Goal: Information Seeking & Learning: Learn about a topic

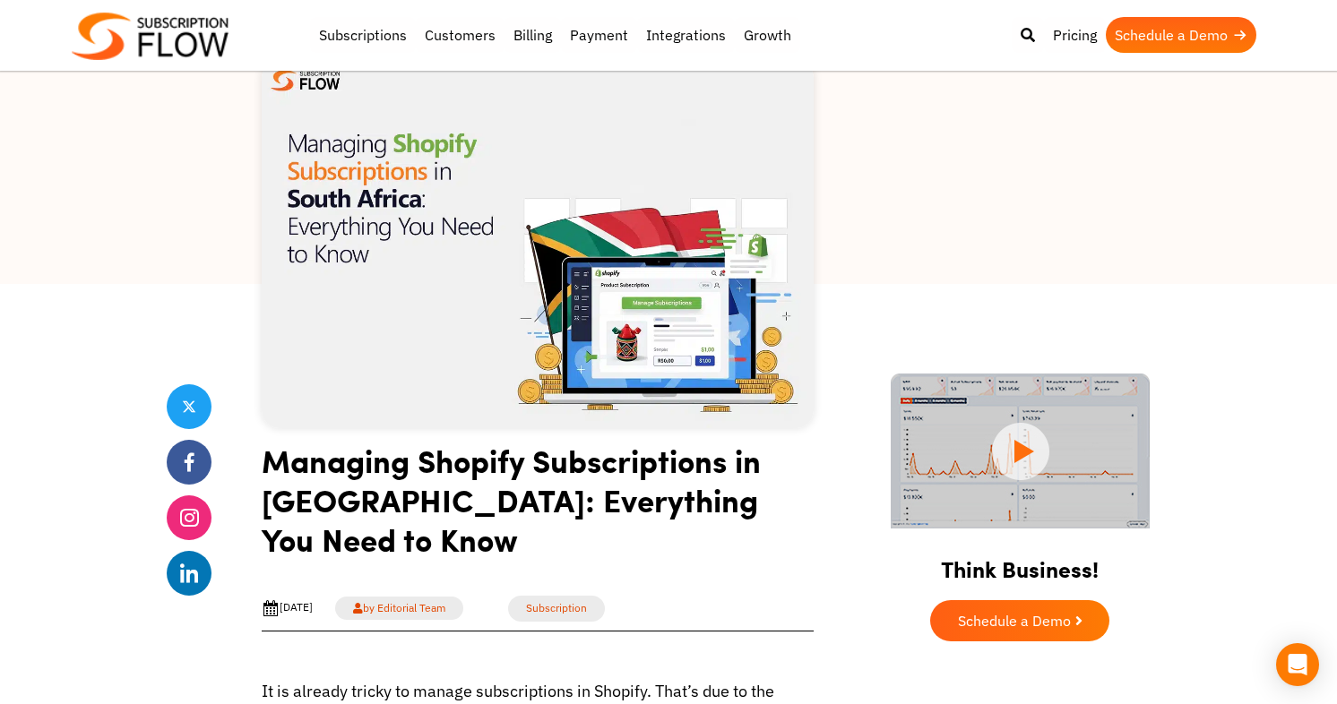
scroll to position [156, 0]
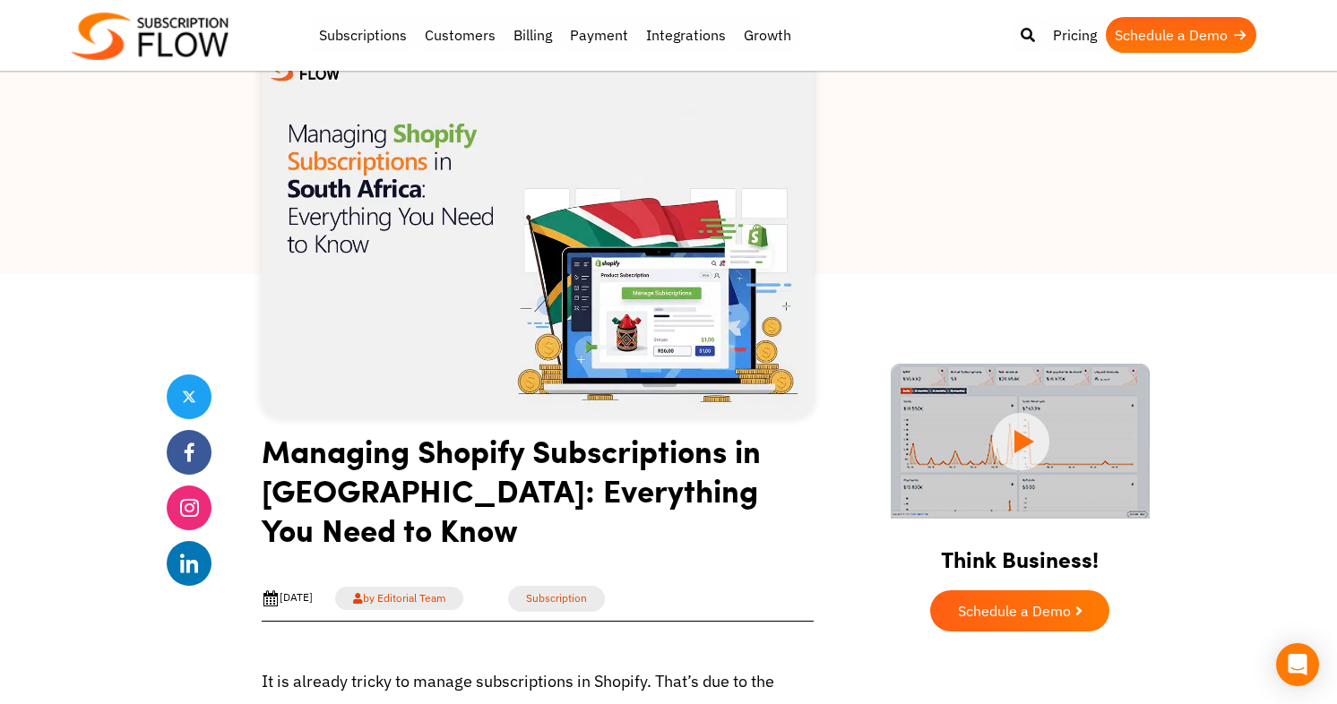
click at [1026, 442] on img at bounding box center [1020, 441] width 259 height 155
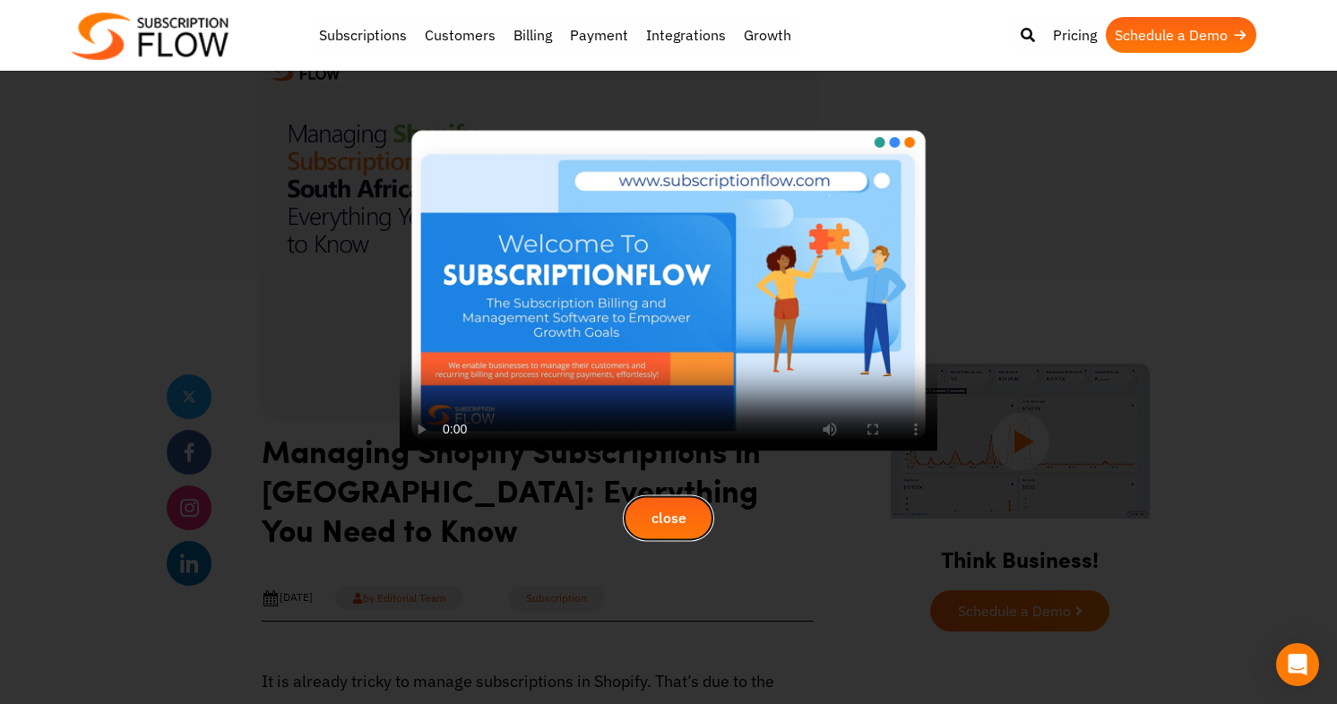
click at [689, 497] on button "close" at bounding box center [669, 519] width 90 height 45
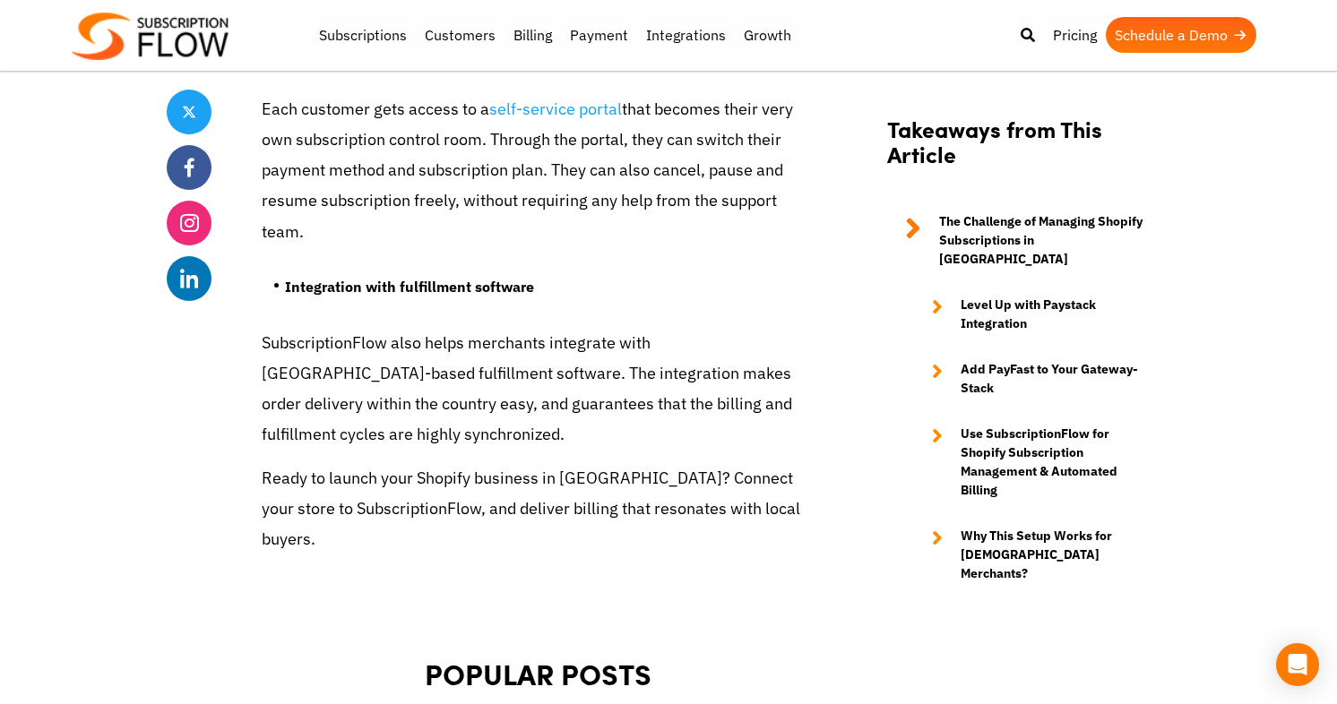
scroll to position [6501, 0]
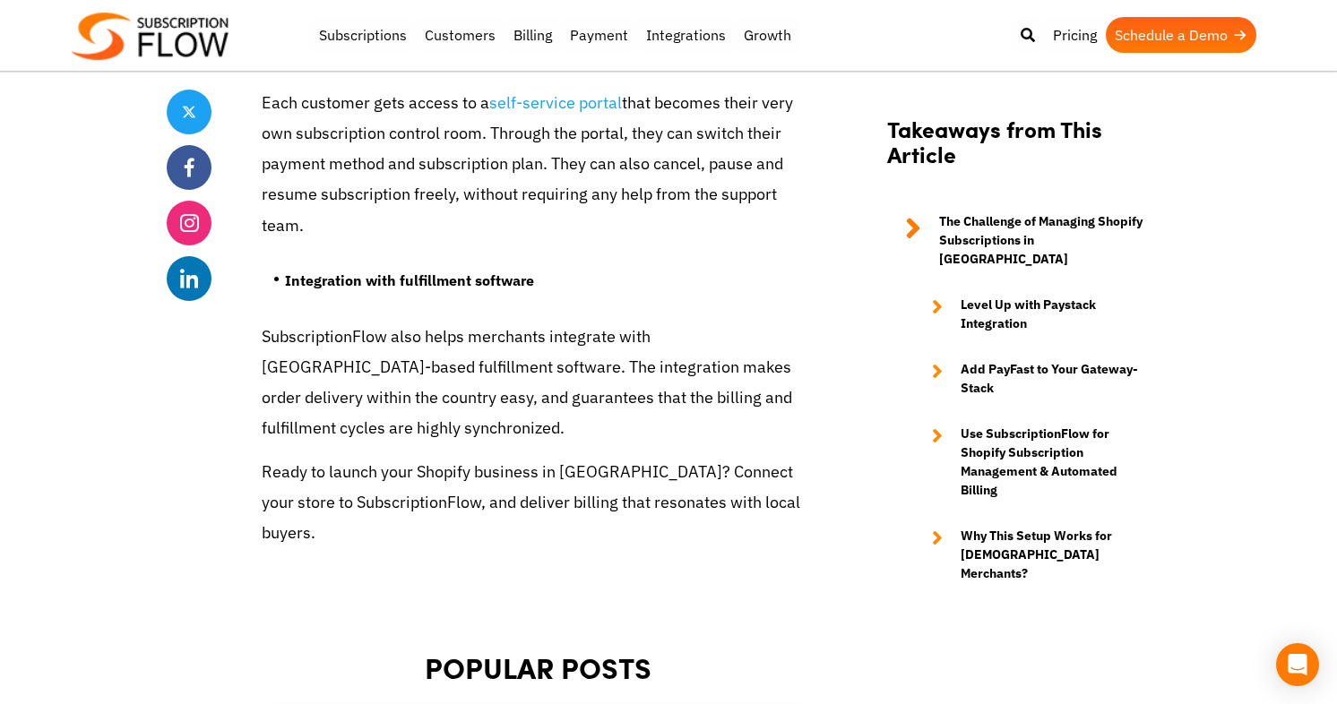
click at [942, 425] on icon at bounding box center [937, 462] width 11 height 75
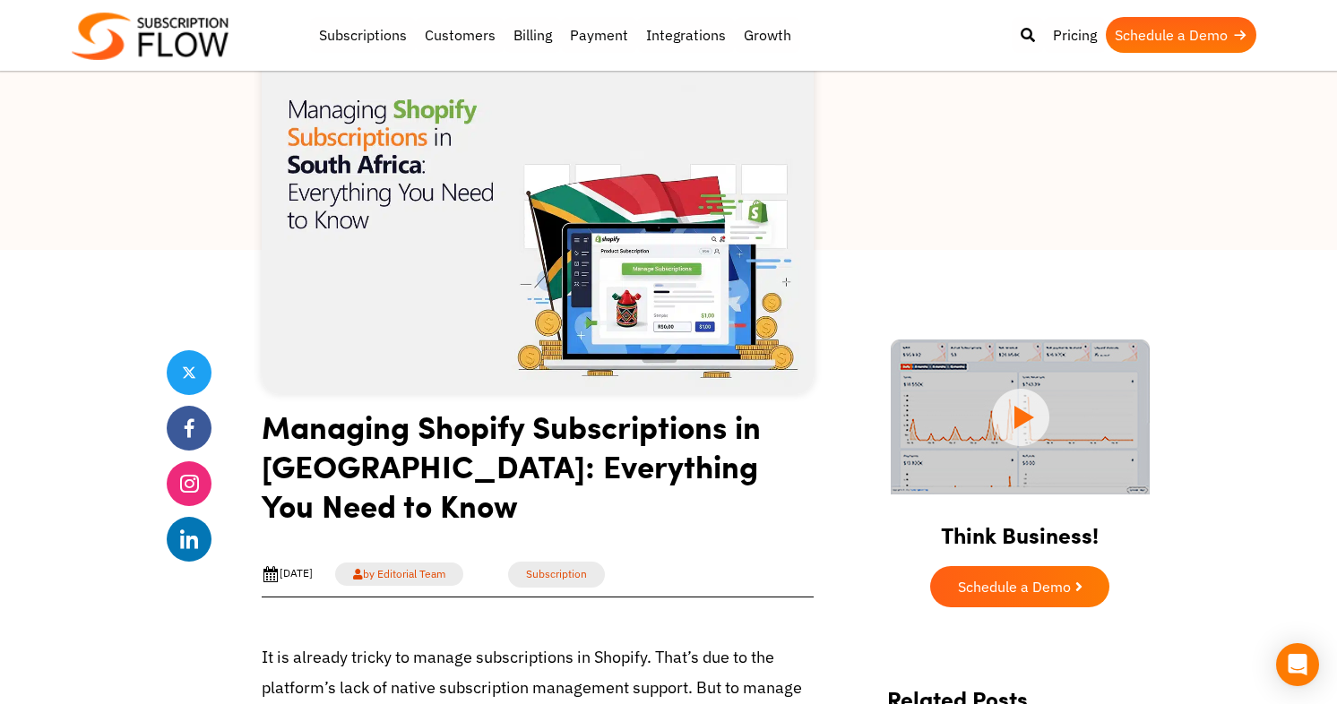
scroll to position [0, 0]
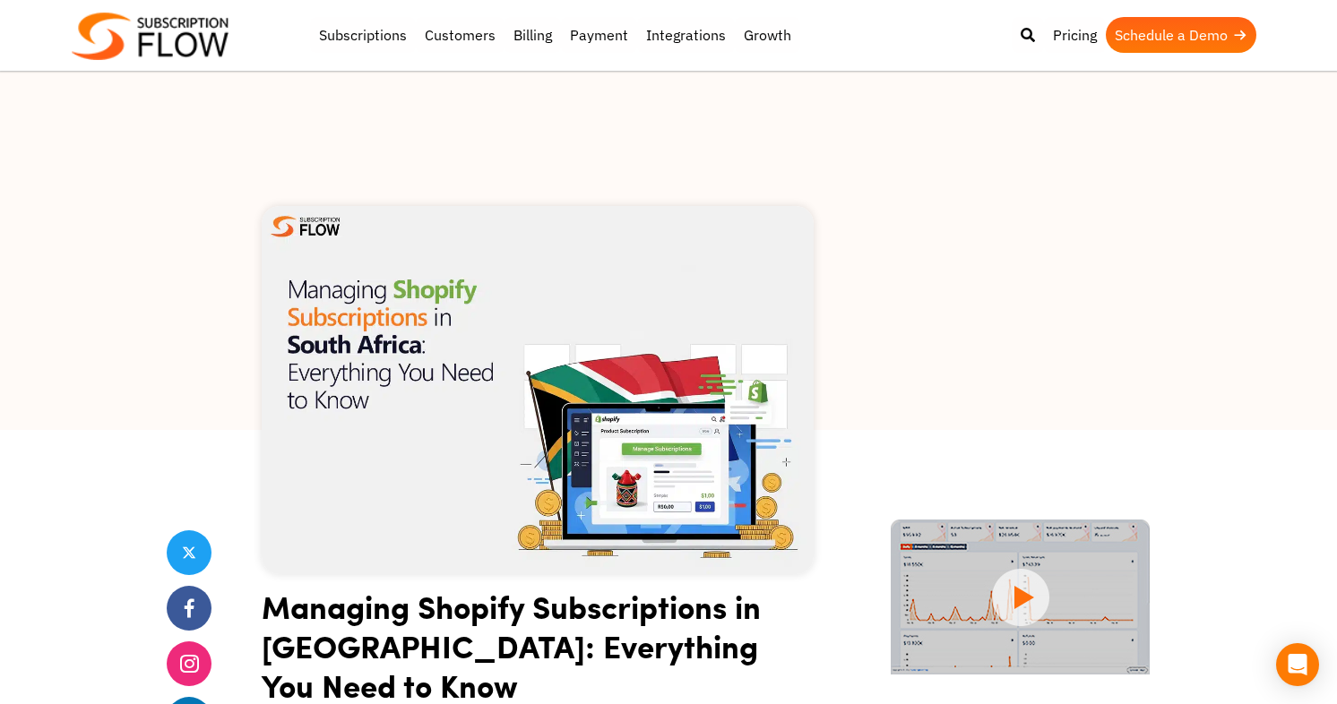
click at [798, 91] on div at bounding box center [668, 251] width 1337 height 358
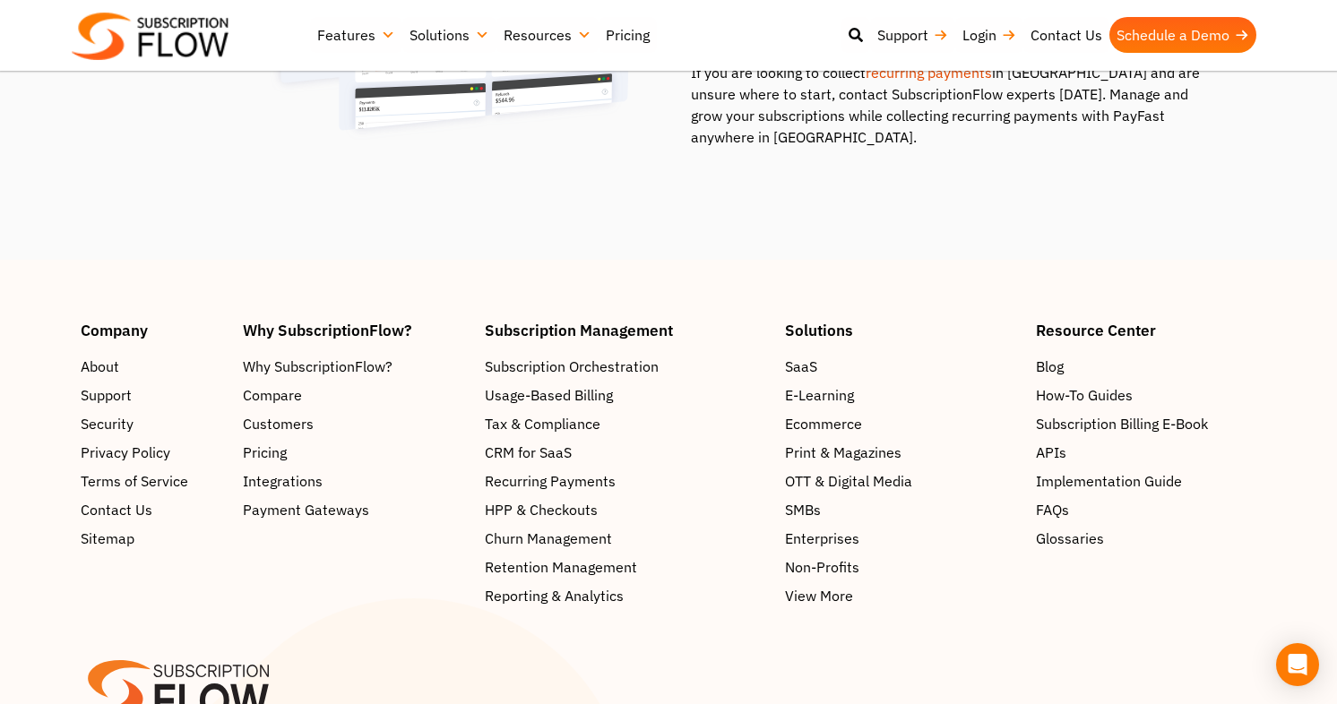
scroll to position [2915, 0]
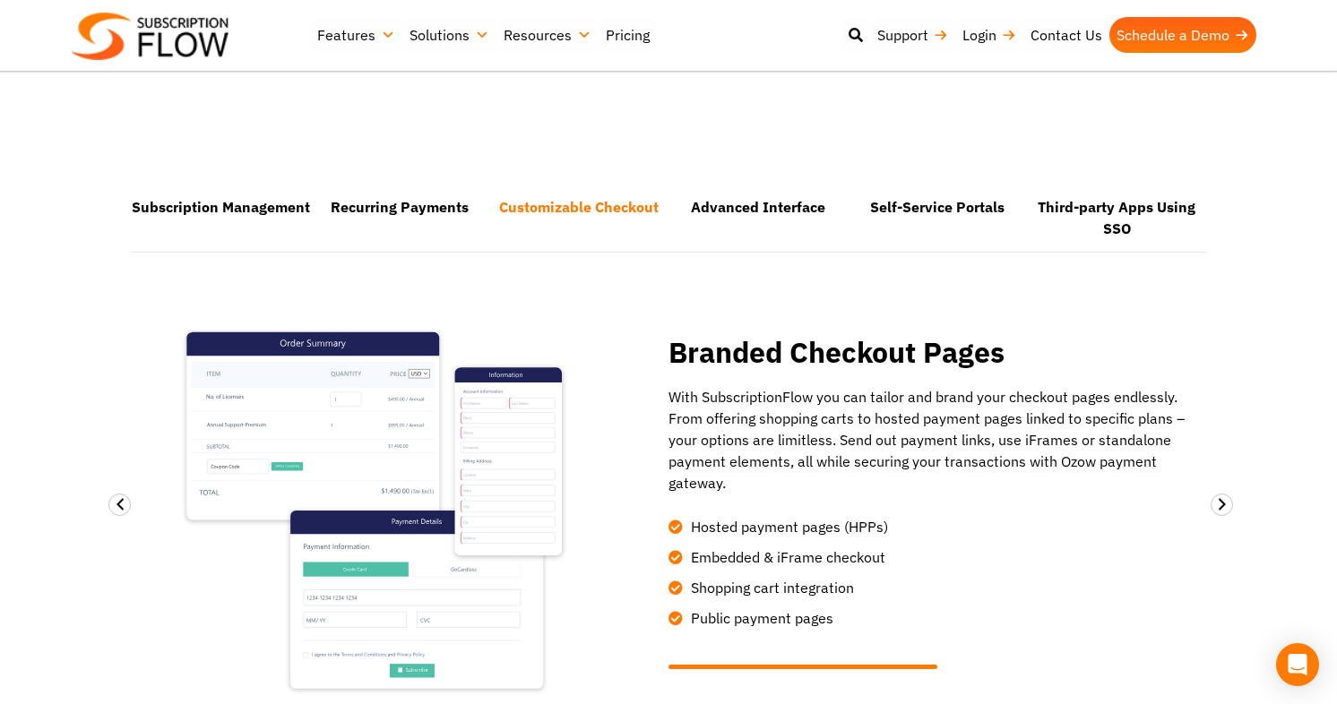
scroll to position [1116, 0]
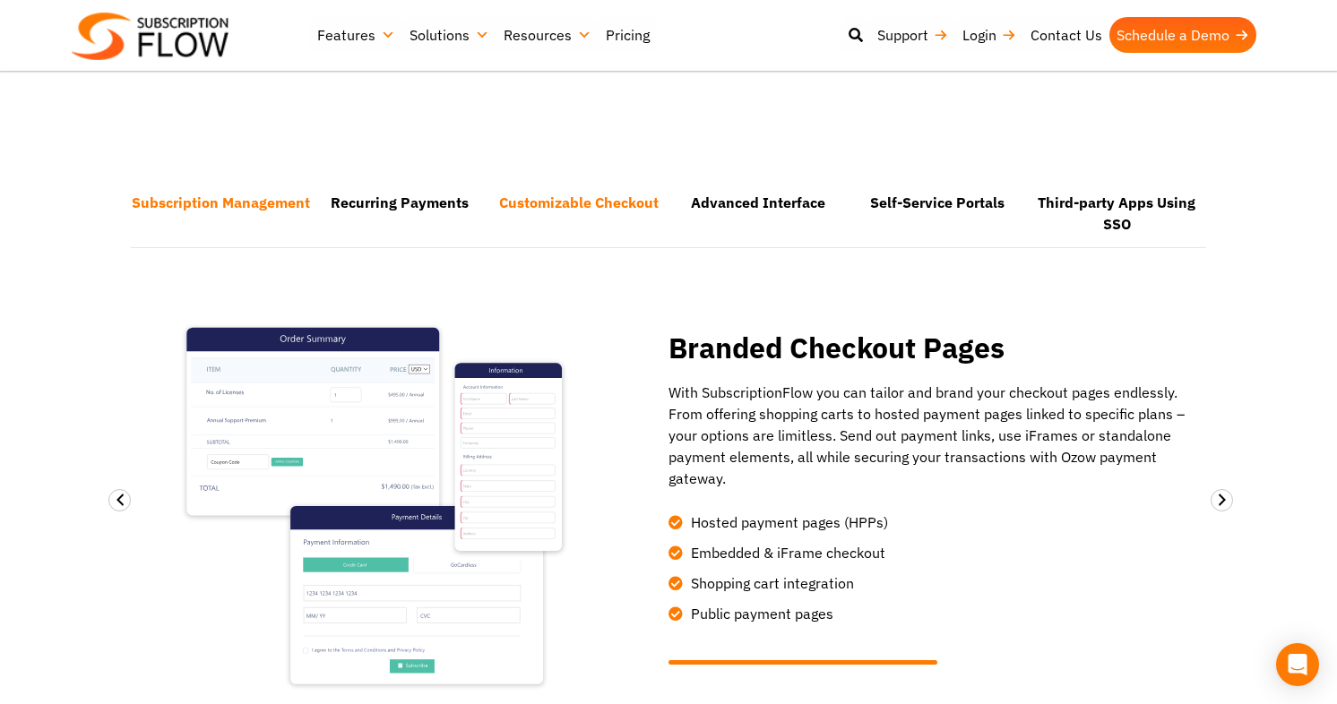
click at [240, 221] on li "Subscription Management" at bounding box center [220, 213] width 179 height 65
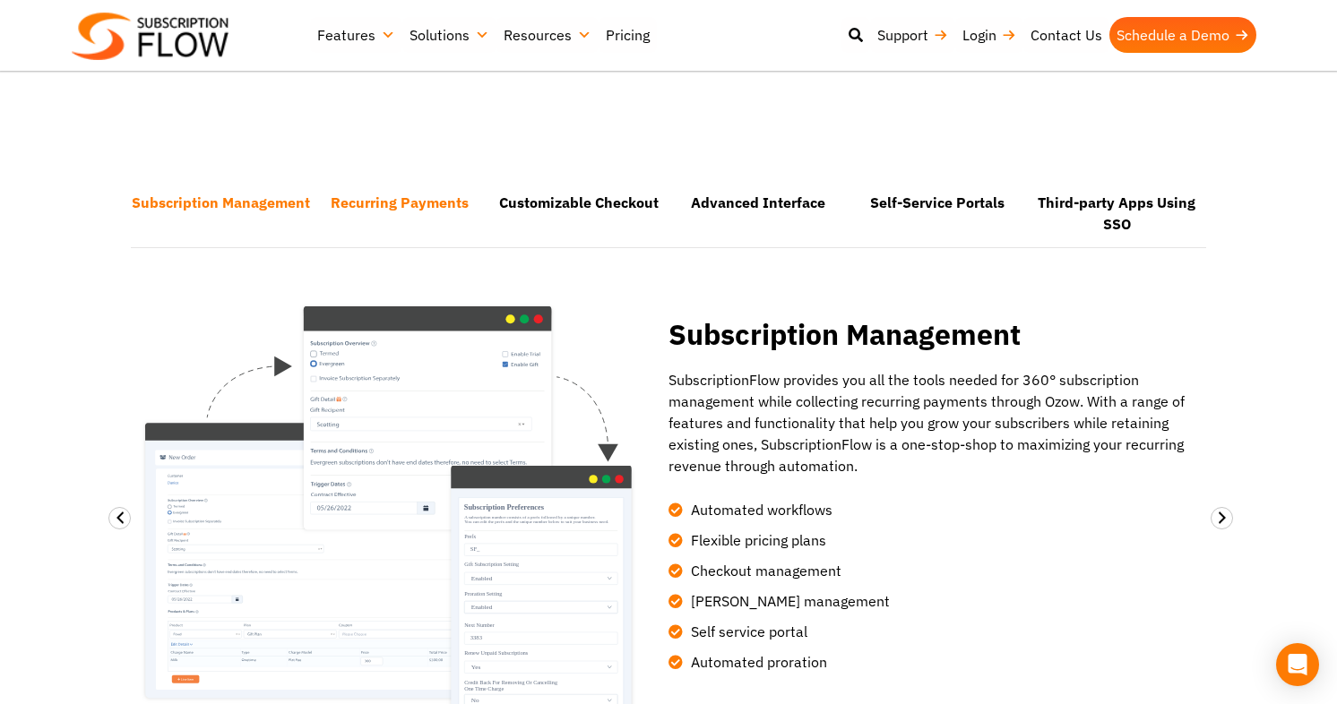
click at [410, 211] on li "Recurring Payments" at bounding box center [399, 213] width 179 height 65
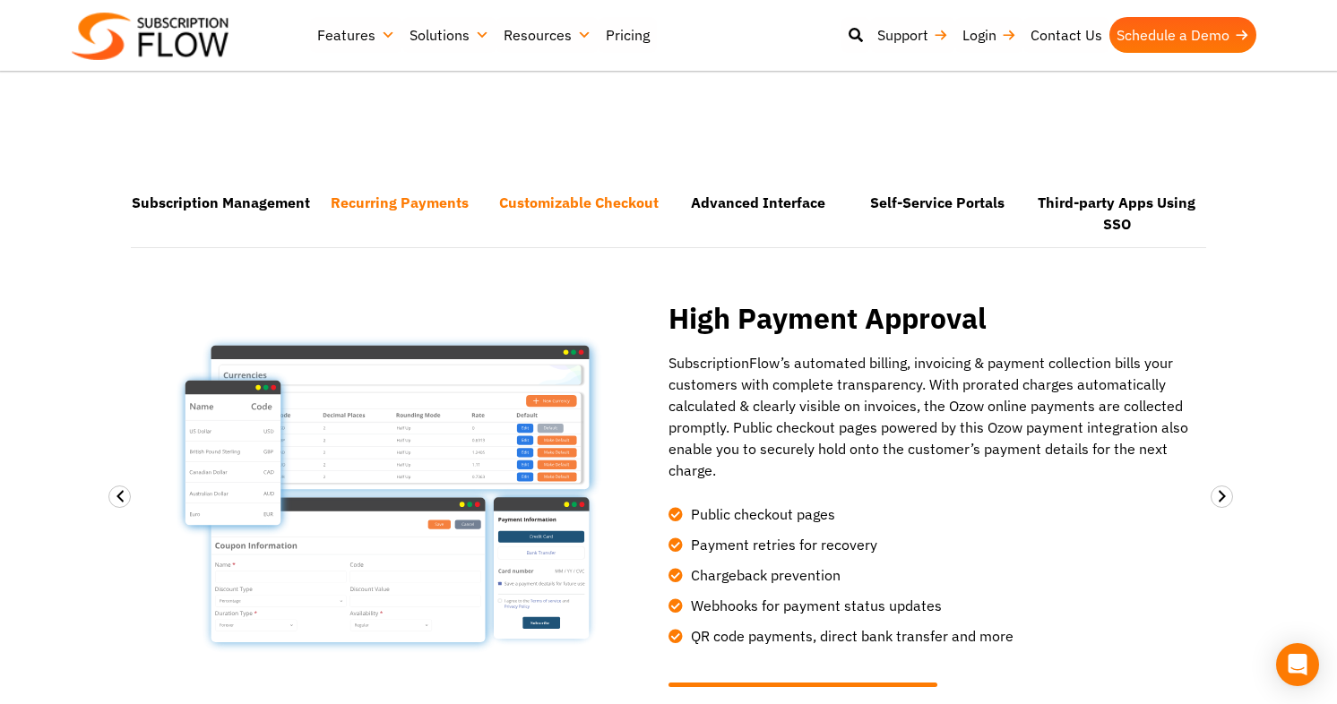
click at [536, 206] on li "Customizable Checkout" at bounding box center [578, 213] width 179 height 65
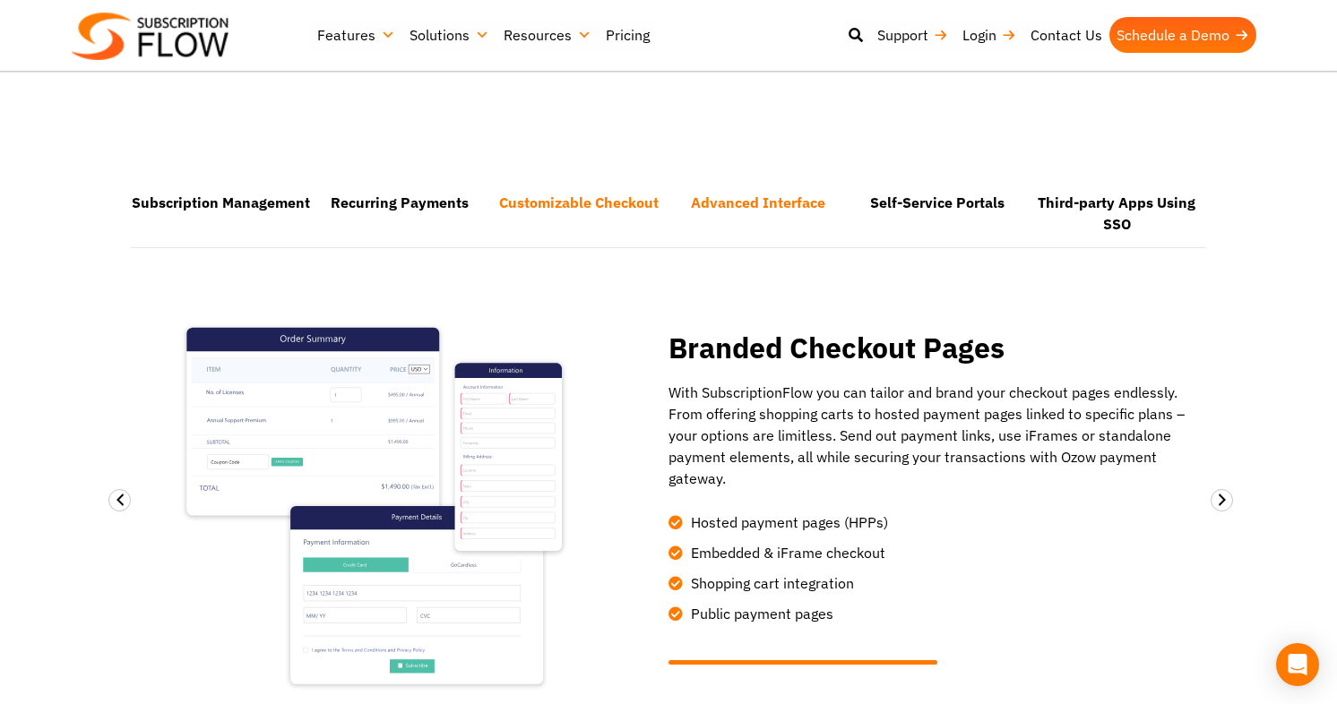
click at [734, 203] on li "Advanced Interface" at bounding box center [758, 213] width 179 height 65
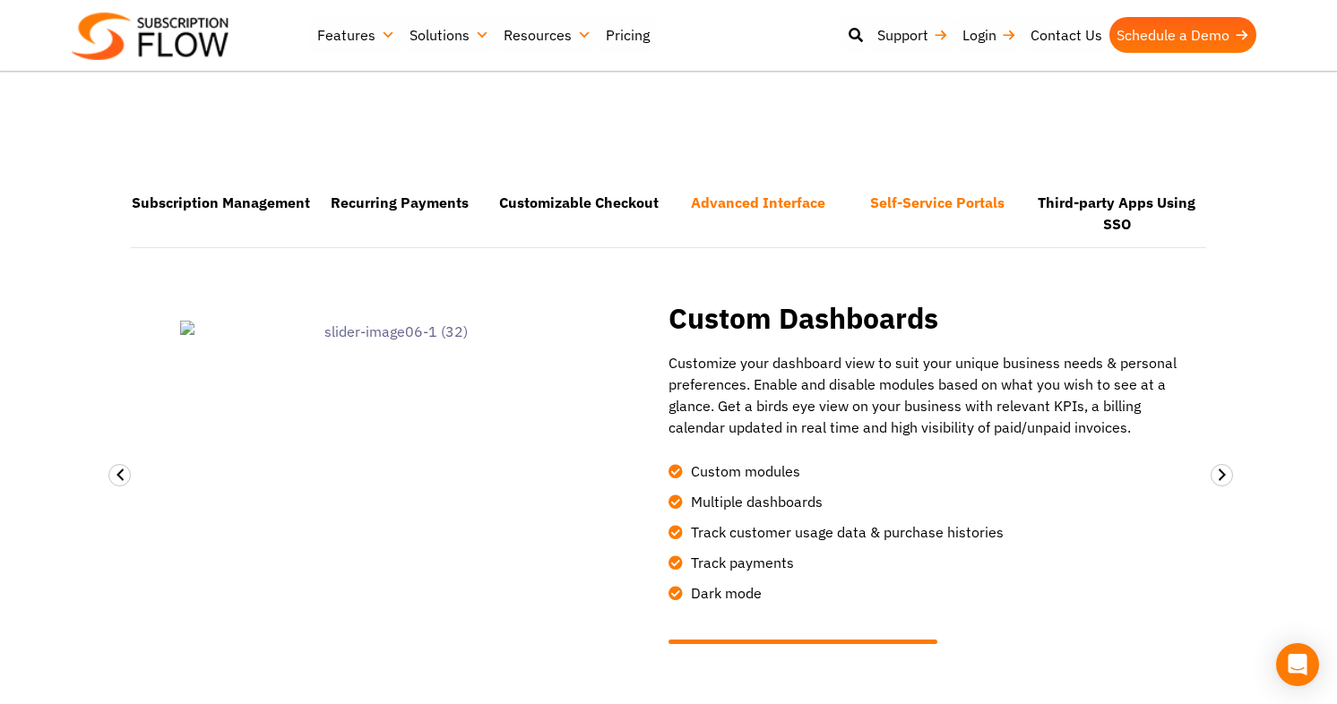
click at [968, 206] on li "Self-Service Portals" at bounding box center [937, 213] width 179 height 65
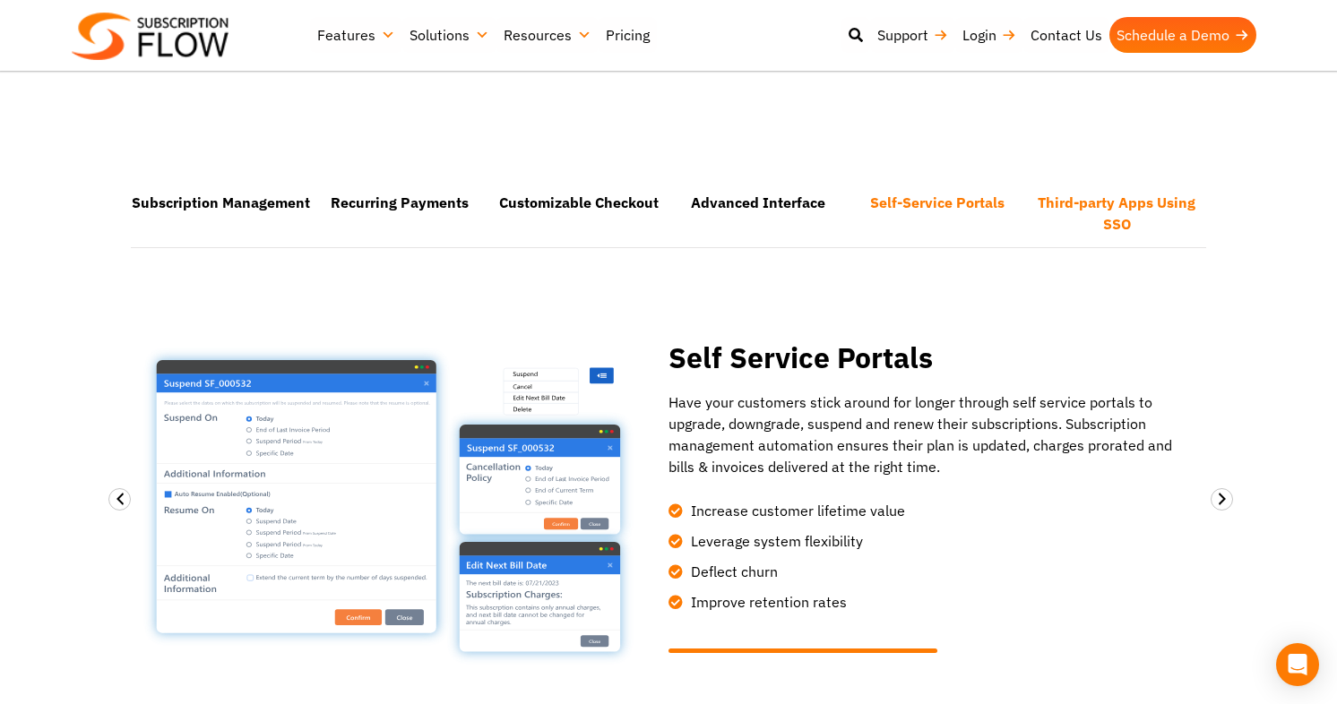
click at [1125, 219] on li "Third-party Apps Using SSO" at bounding box center [1116, 213] width 179 height 65
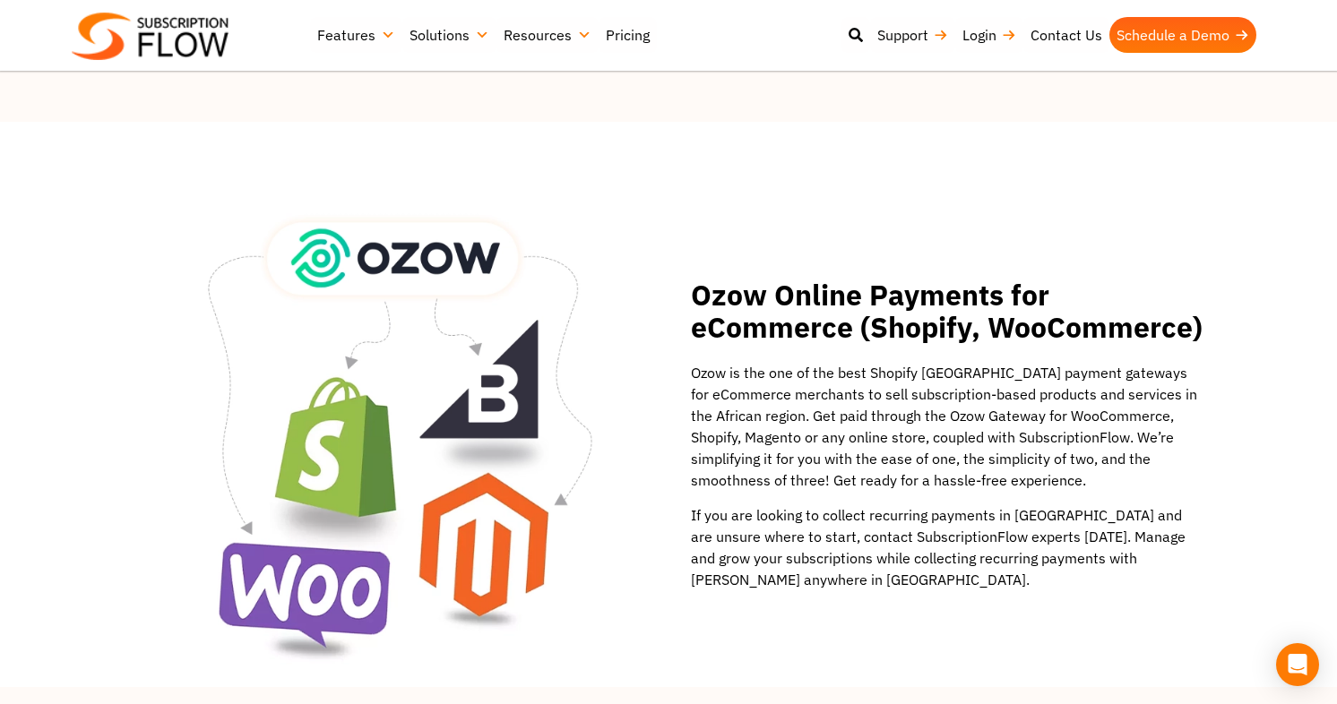
scroll to position [2421, 0]
